Goal: Information Seeking & Learning: Check status

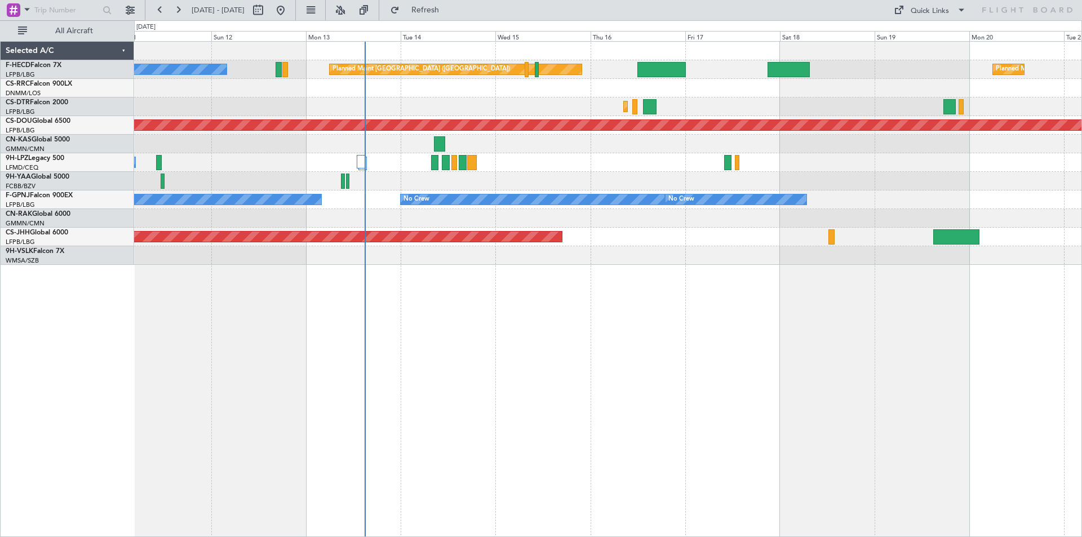
click at [554, 136] on div "Planned Maint [GEOGRAPHIC_DATA] ([GEOGRAPHIC_DATA]) No Crew Planned Maint [GEOG…" at bounding box center [607, 153] width 947 height 223
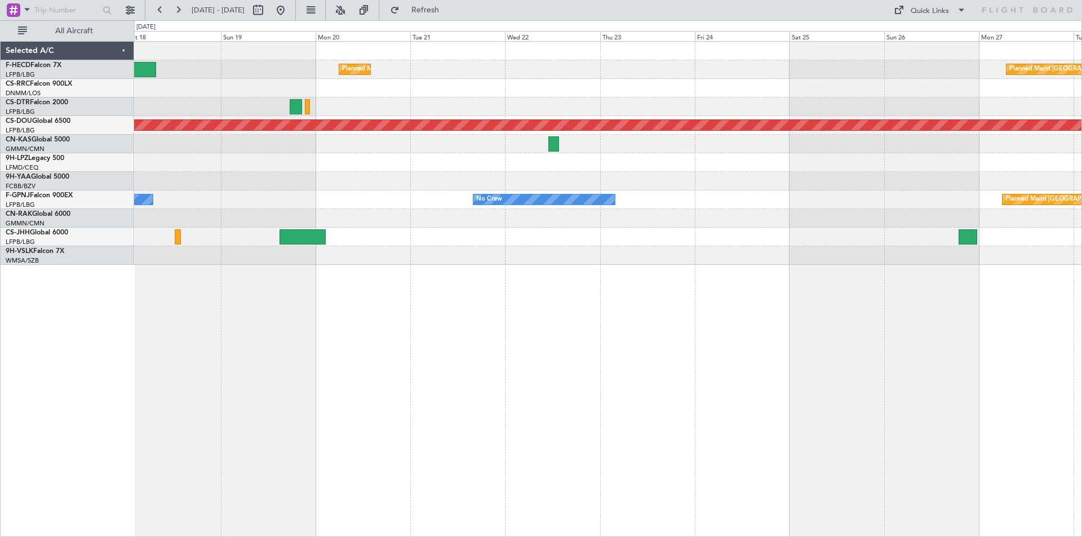
click at [442, 190] on div "Planned Maint [GEOGRAPHIC_DATA] ([GEOGRAPHIC_DATA]) Planned Maint [GEOGRAPHIC_D…" at bounding box center [607, 153] width 947 height 223
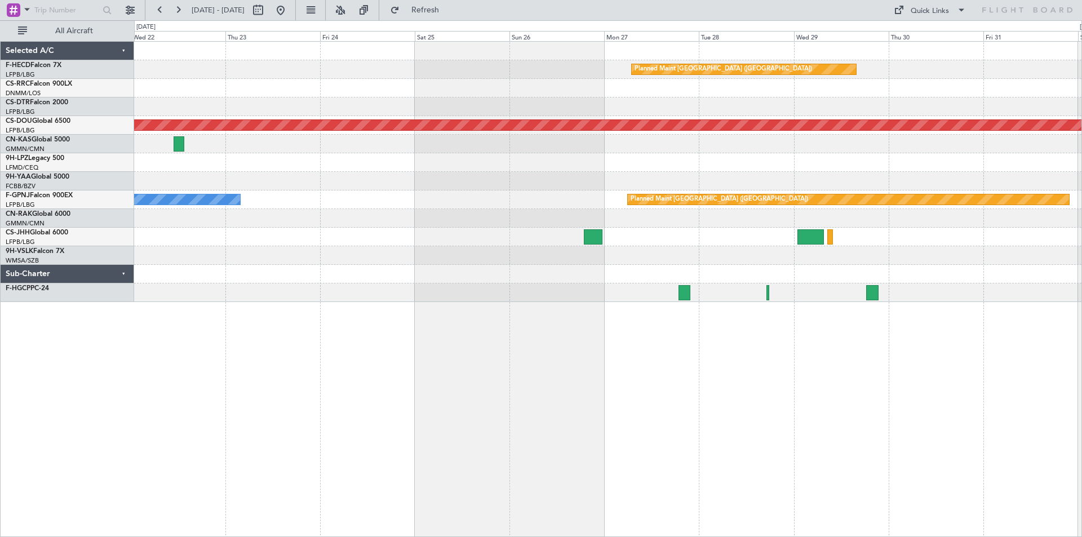
click at [676, 176] on div at bounding box center [607, 181] width 947 height 19
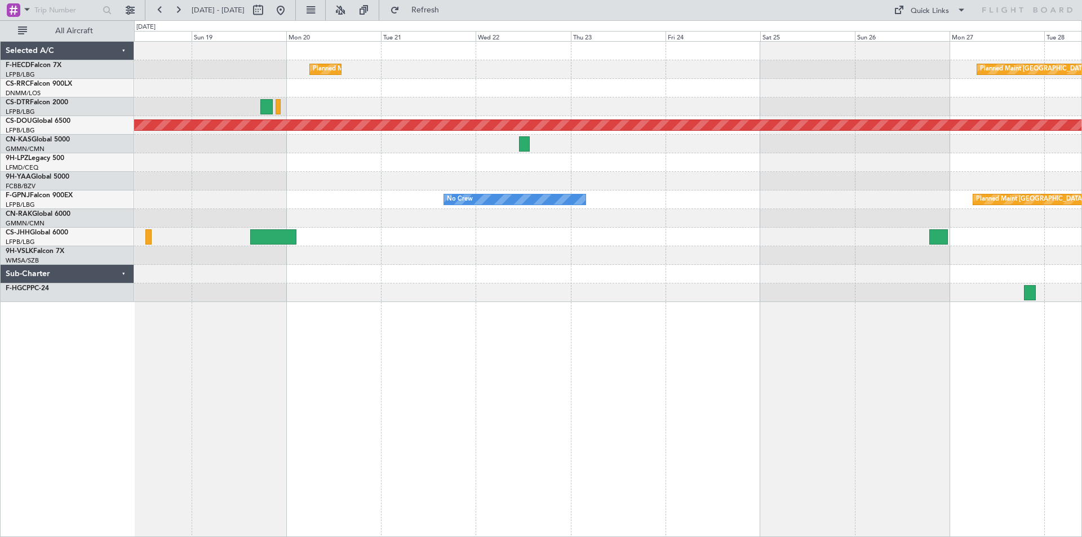
click at [598, 197] on div "Planned Maint [GEOGRAPHIC_DATA] ([GEOGRAPHIC_DATA]) No Crew No Crew No Crew" at bounding box center [607, 199] width 947 height 19
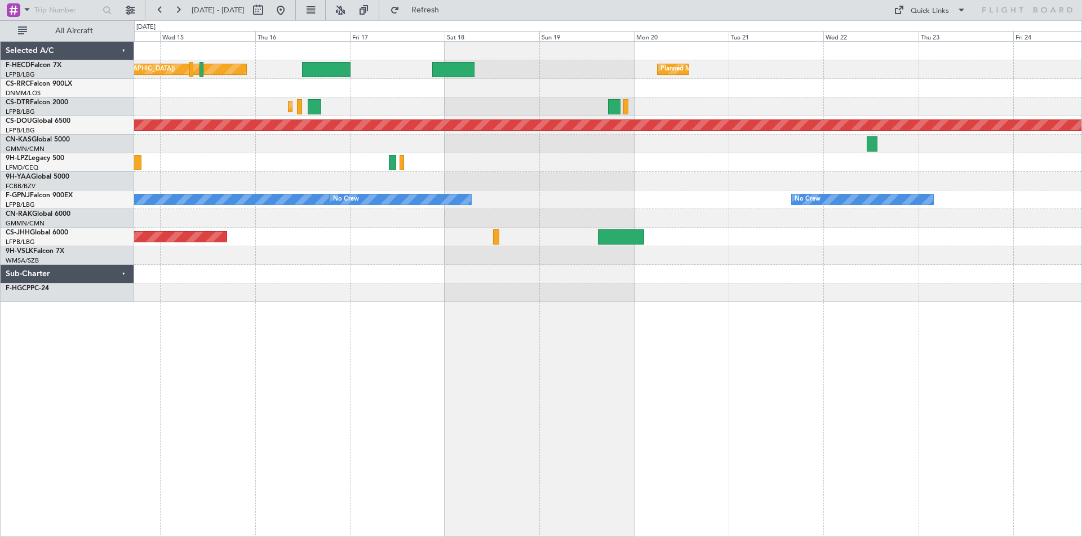
click at [619, 202] on div "No Crew No Crew No Crew No Crew" at bounding box center [607, 199] width 947 height 19
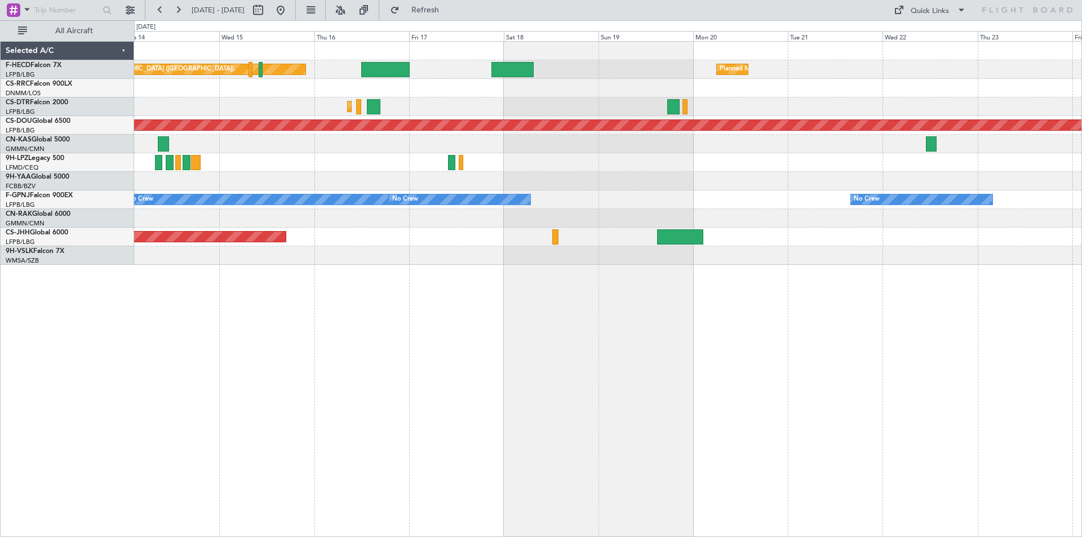
click at [372, 225] on div at bounding box center [607, 218] width 947 height 19
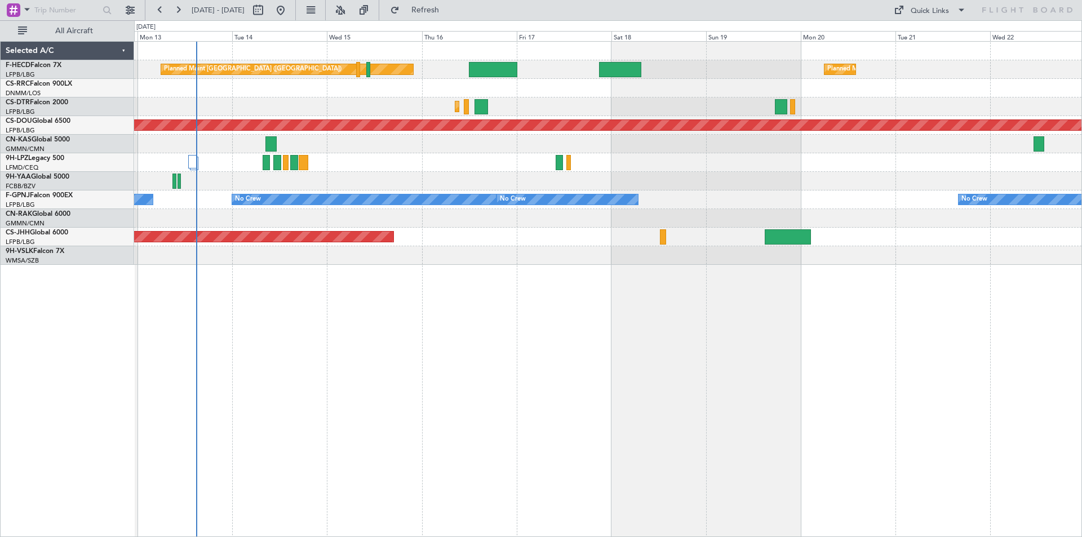
click at [374, 371] on div "Planned Maint [GEOGRAPHIC_DATA] ([GEOGRAPHIC_DATA]) Planned Maint [GEOGRAPHIC_D…" at bounding box center [608, 289] width 948 height 496
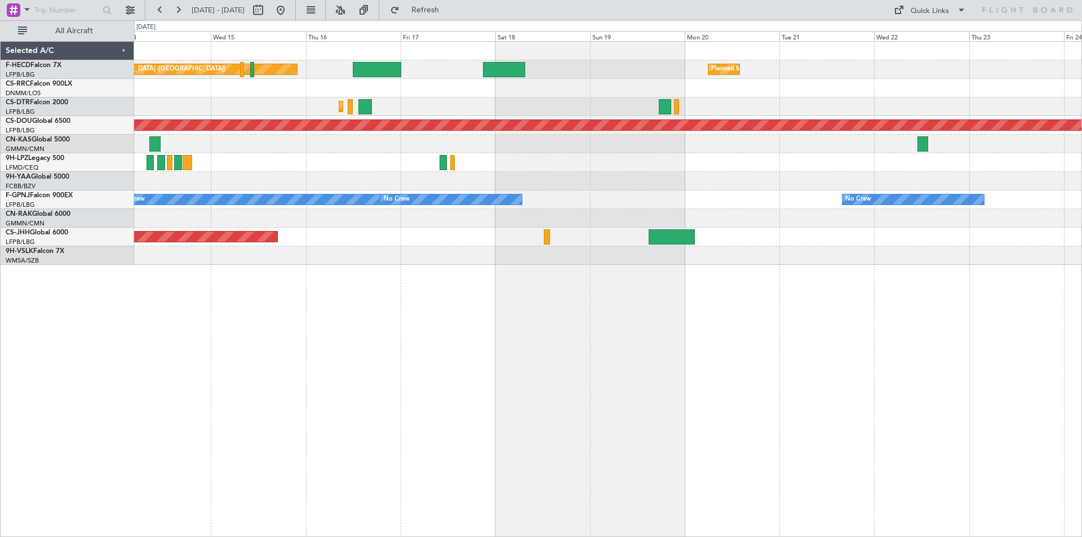
click at [658, 305] on div "Planned Maint [GEOGRAPHIC_DATA] ([GEOGRAPHIC_DATA]) Planned Maint [GEOGRAPHIC_D…" at bounding box center [608, 289] width 948 height 496
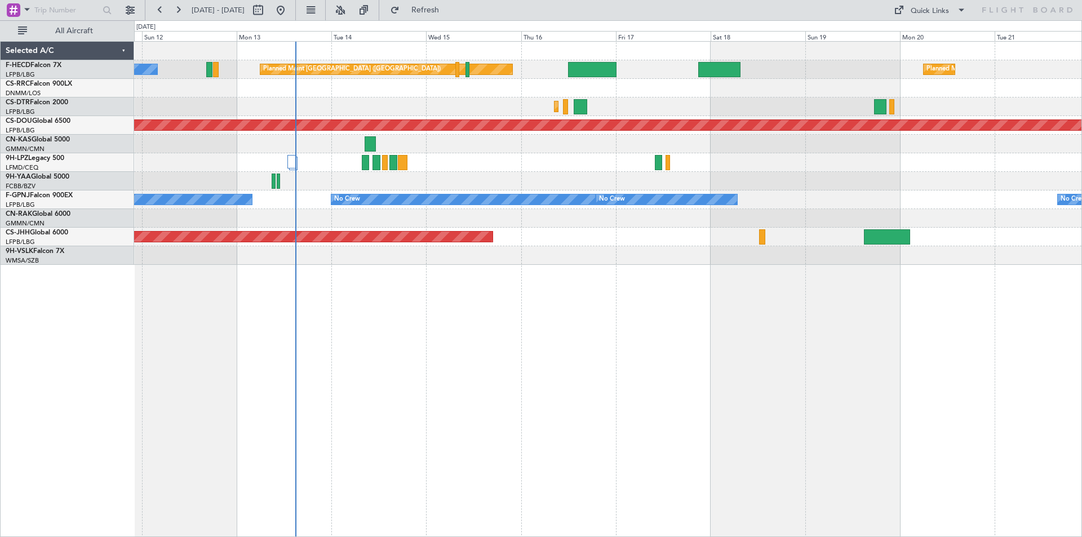
click at [580, 366] on div "Planned Maint [GEOGRAPHIC_DATA] ([GEOGRAPHIC_DATA]) Planned Maint [GEOGRAPHIC_D…" at bounding box center [608, 289] width 948 height 496
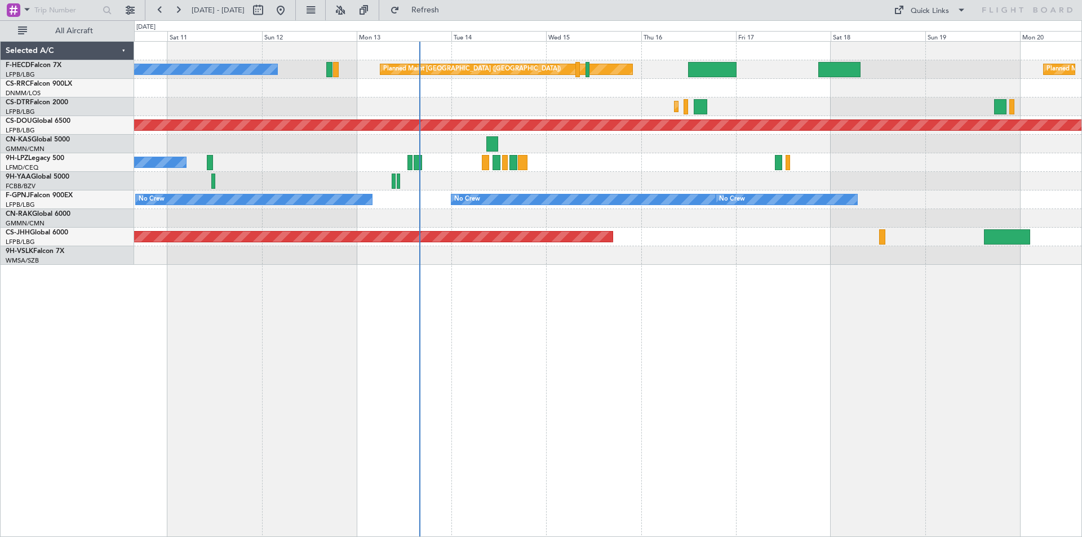
click at [694, 252] on div "No Crew Planned Maint Paris (Le Bourget) Planned Maint Paris (Le Bourget) Plann…" at bounding box center [607, 153] width 947 height 223
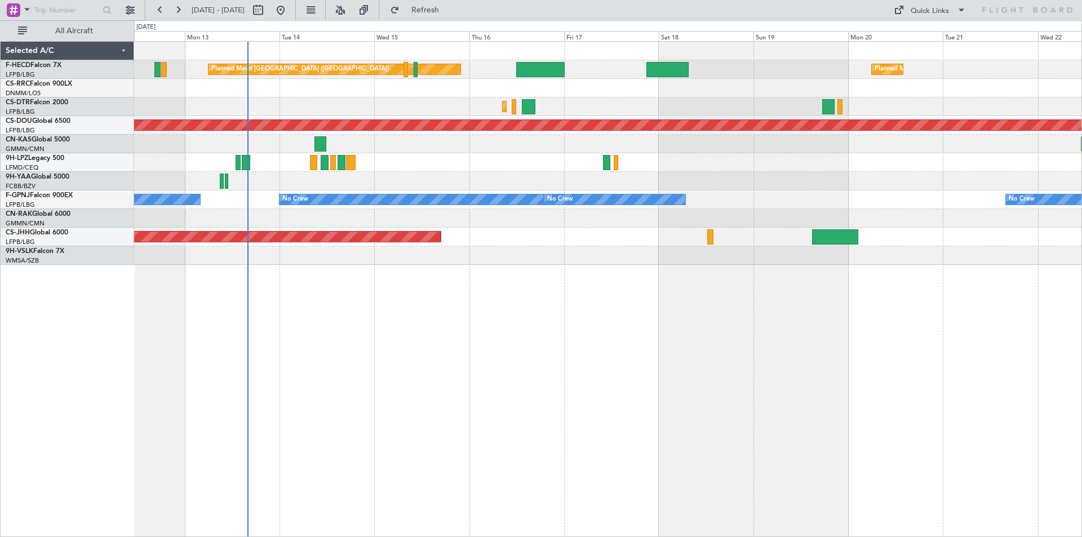
click at [612, 275] on div "Planned Maint Paris (Le Bourget) Planned Maint Paris (Le Bourget) Planned Maint…" at bounding box center [608, 289] width 948 height 496
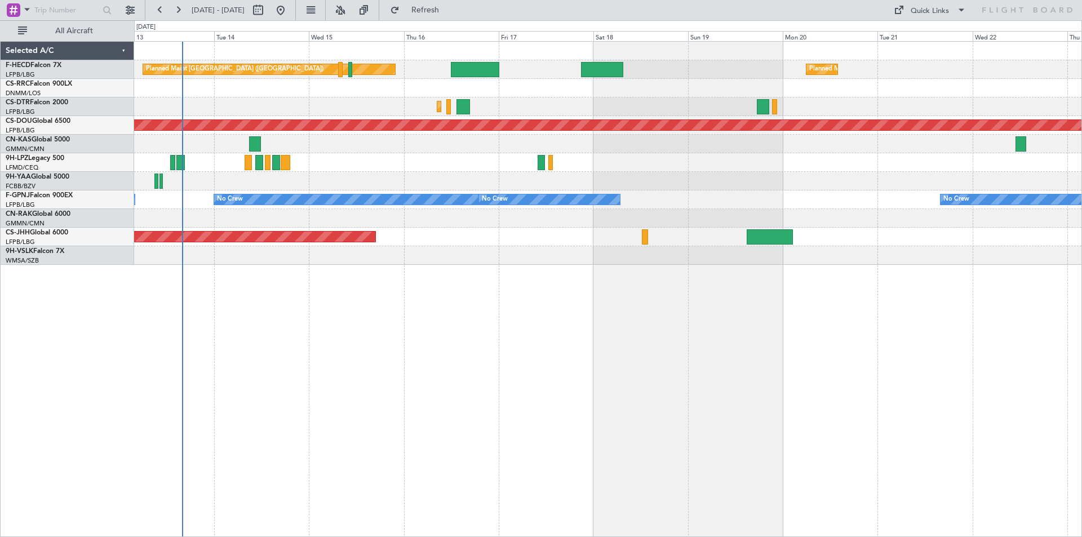
click at [695, 281] on div "Planned Maint Paris (Le Bourget) Planned Maint Paris (Le Bourget) No Crew Plann…" at bounding box center [608, 289] width 948 height 496
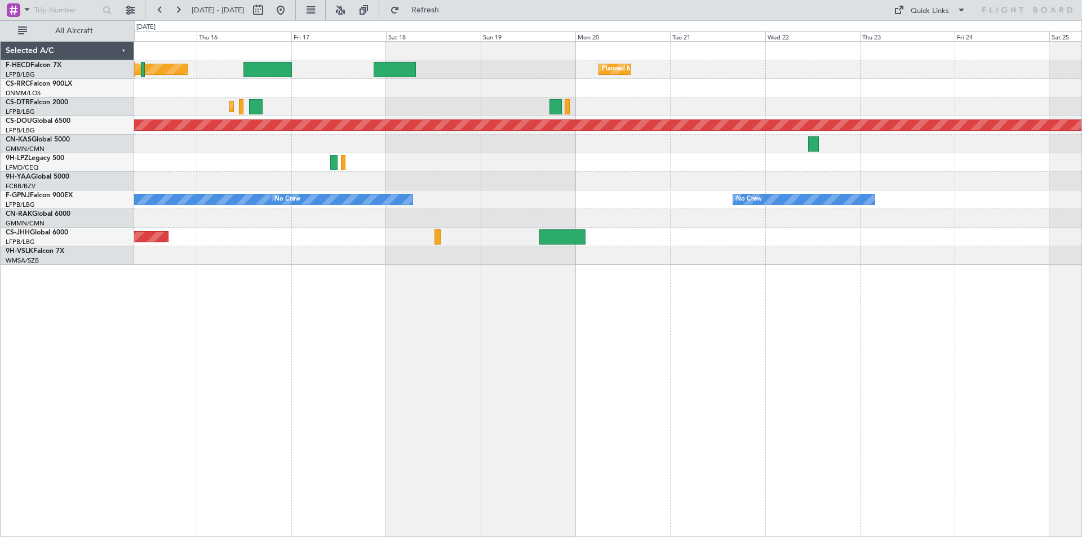
click at [855, 263] on div at bounding box center [607, 255] width 947 height 19
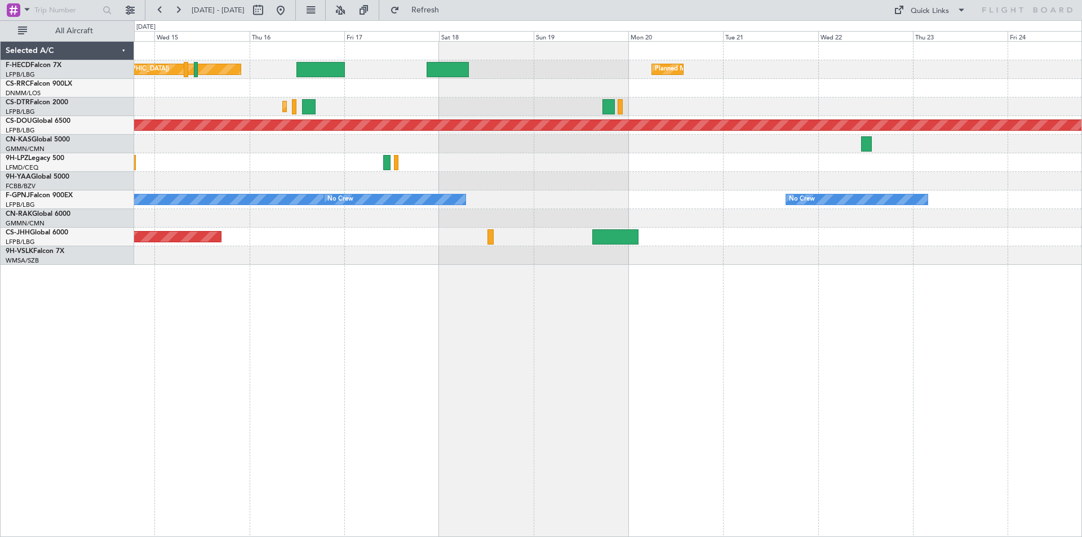
click at [561, 85] on div at bounding box center [607, 88] width 947 height 19
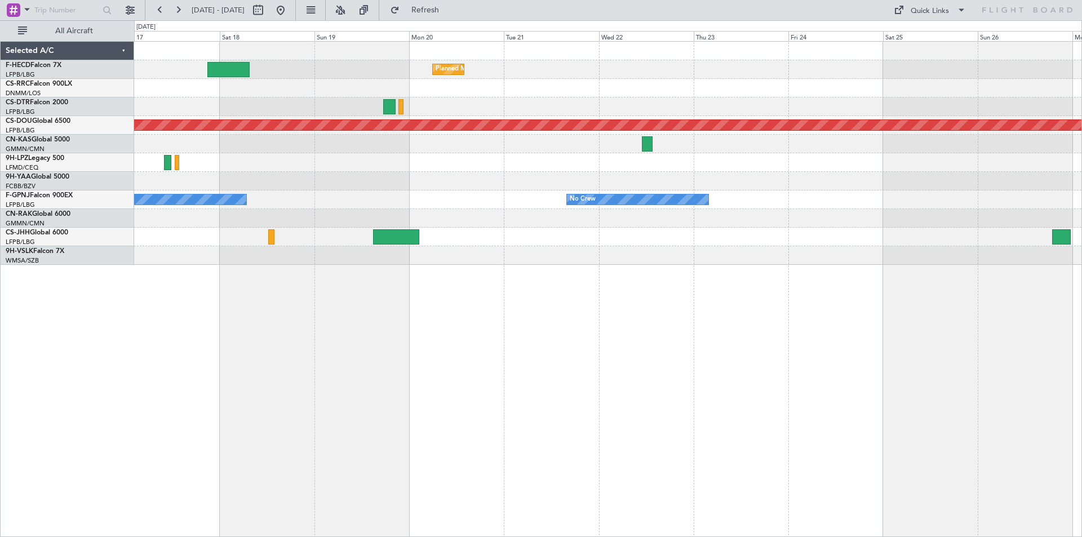
click at [574, 143] on div "Planned Maint [GEOGRAPHIC_DATA] ([GEOGRAPHIC_DATA]) Planned Maint [GEOGRAPHIC_D…" at bounding box center [607, 153] width 947 height 223
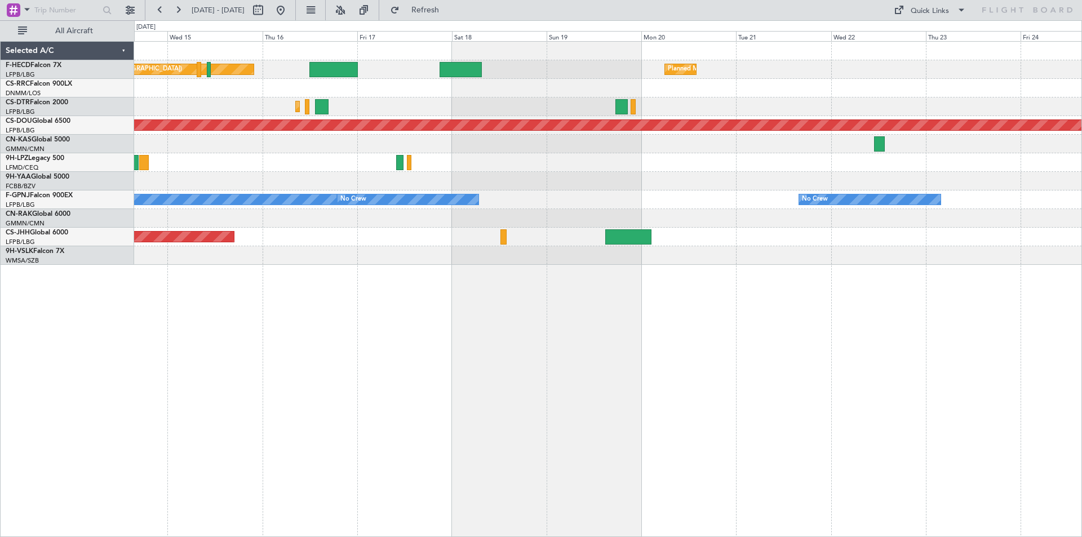
click at [507, 254] on div "Planned Maint Paris (Le Bourget) Planned Maint Paris (Le Bourget) No Crew Plann…" at bounding box center [607, 153] width 947 height 223
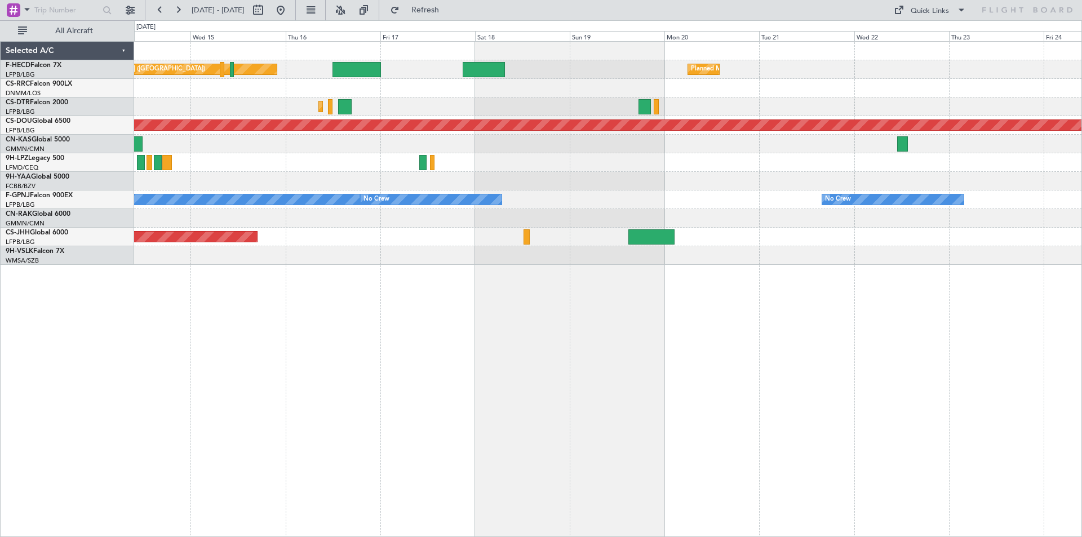
click at [783, 109] on div "Planned Maint Paris (Le Bourget) Planned Maint Paris (Le Bourget) No Crew Plann…" at bounding box center [607, 153] width 947 height 223
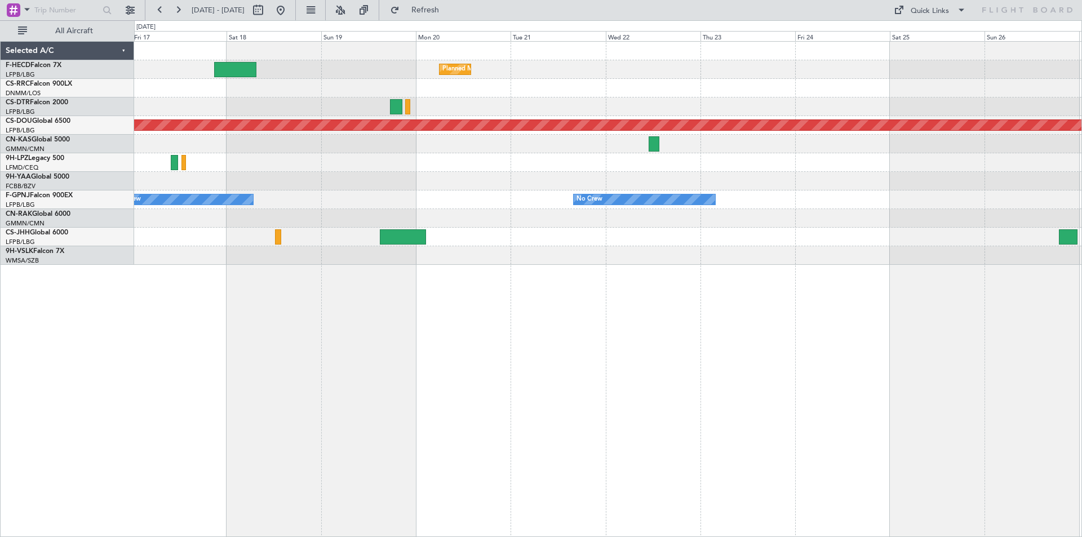
click at [478, 86] on div "Planned Maint [GEOGRAPHIC_DATA] ([GEOGRAPHIC_DATA]) Planned Maint [GEOGRAPHIC_D…" at bounding box center [607, 153] width 947 height 223
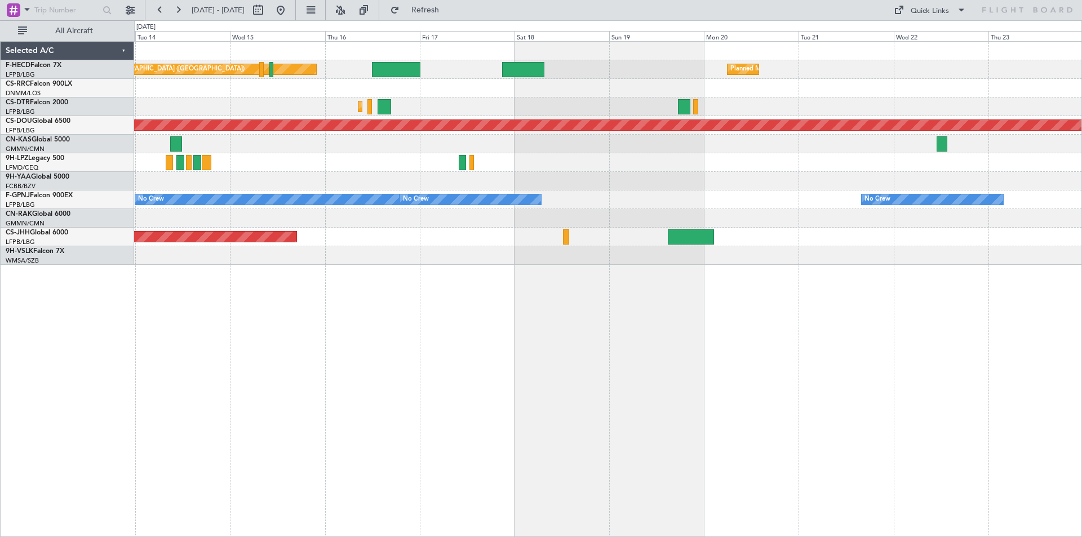
click at [680, 213] on div "Planned Maint Paris (Le Bourget) Planned Maint Paris (Le Bourget) No Crew Plann…" at bounding box center [607, 153] width 947 height 223
